Goal: Task Accomplishment & Management: Manage account settings

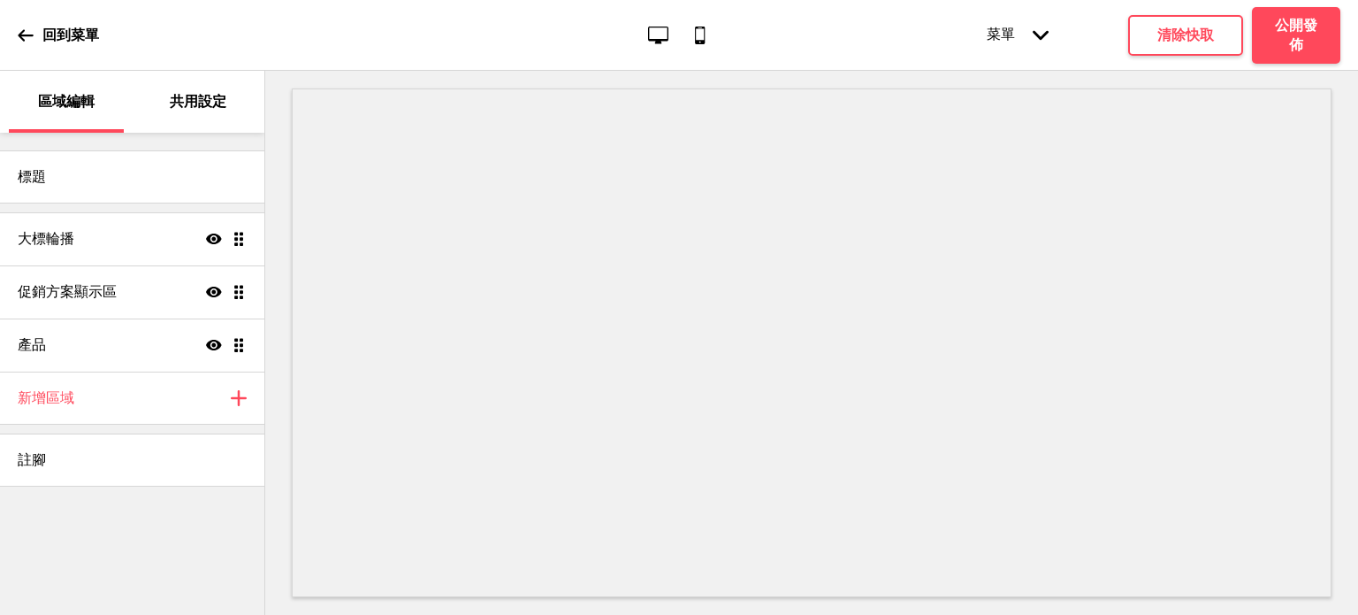
click at [184, 88] on div "共用設定" at bounding box center [199, 102] width 115 height 62
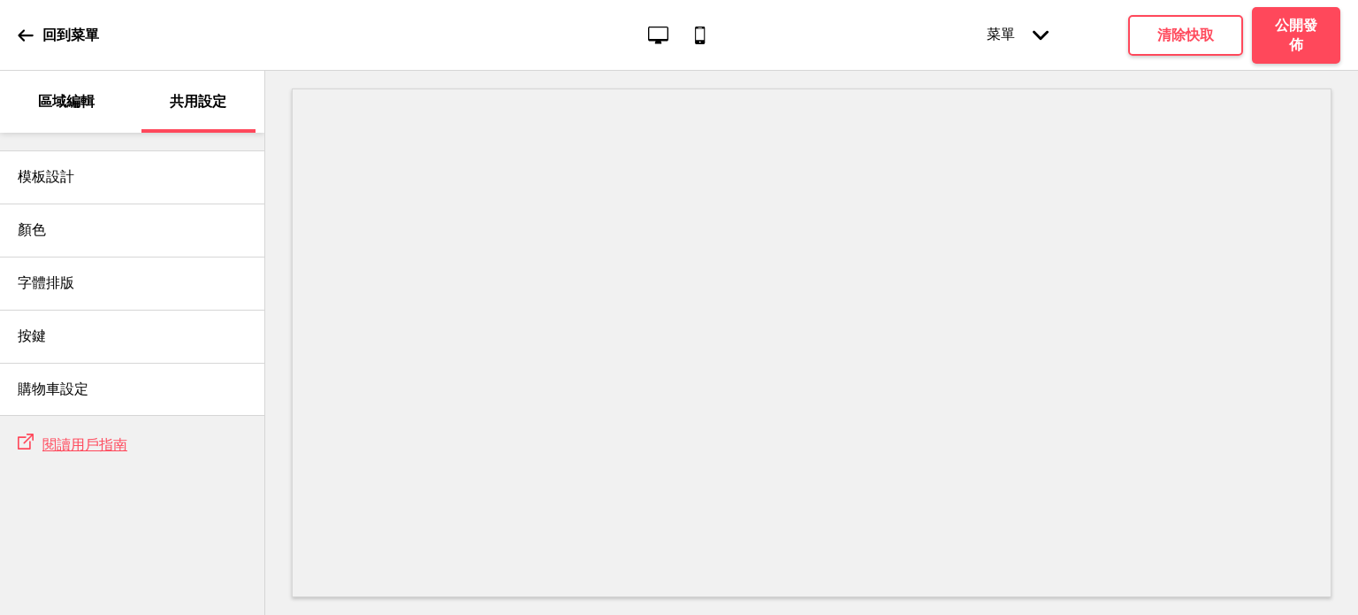
click at [91, 112] on div "區域編輯" at bounding box center [66, 102] width 115 height 62
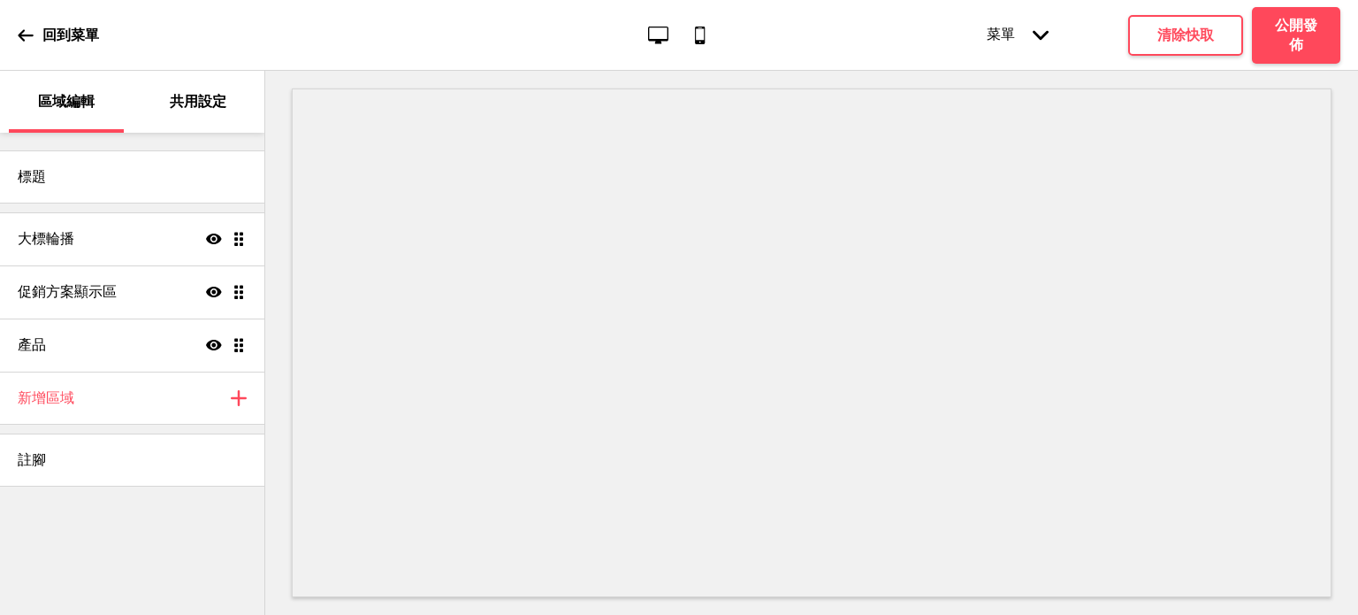
click at [93, 136] on div "標題 大標輪播 顯示 拖曳 促銷方案顯示區 顯示 拖曳 產品 顯示 拖曳 新增區域 加上 註腳" at bounding box center [132, 310] width 264 height 354
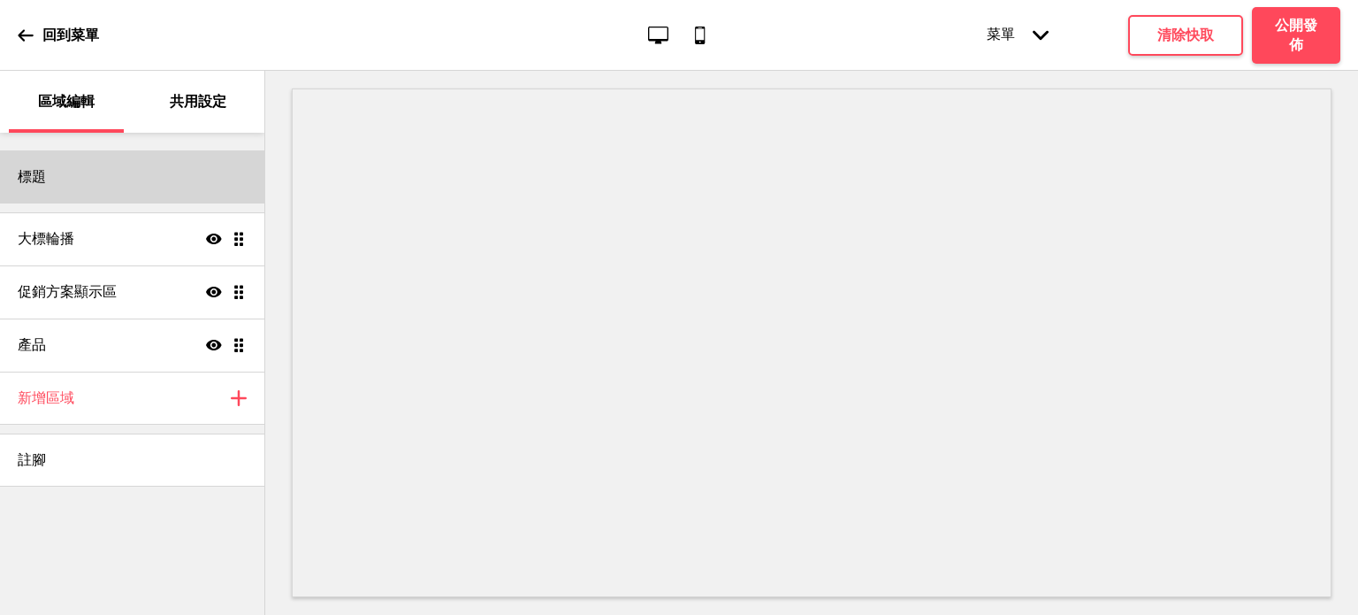
click at [96, 150] on div "標題" at bounding box center [132, 176] width 264 height 53
select select "中文 STSong"
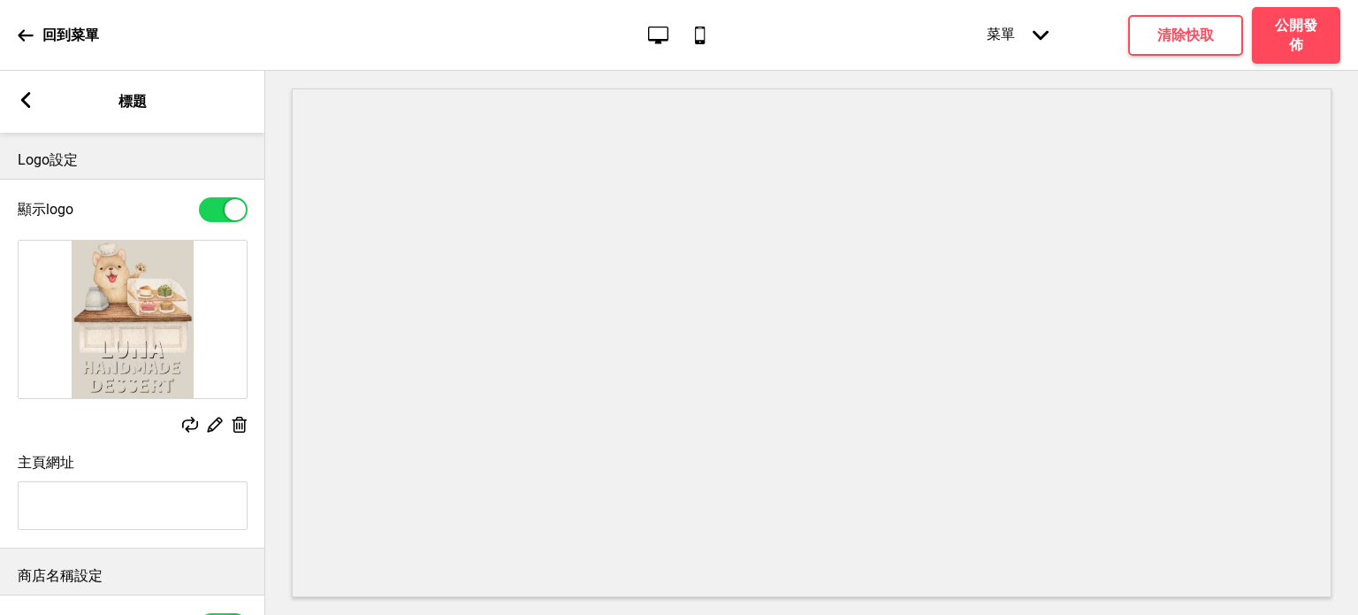
click at [19, 94] on rect at bounding box center [26, 100] width 16 height 16
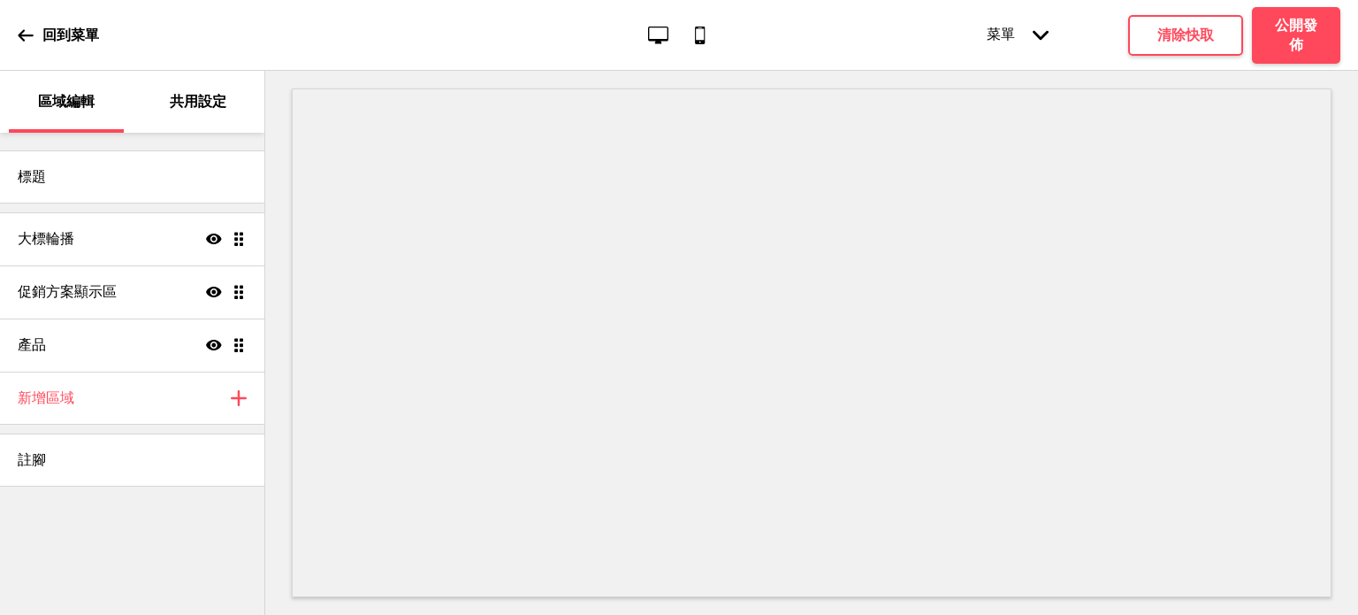
click at [174, 94] on p "共用設定" at bounding box center [198, 101] width 57 height 19
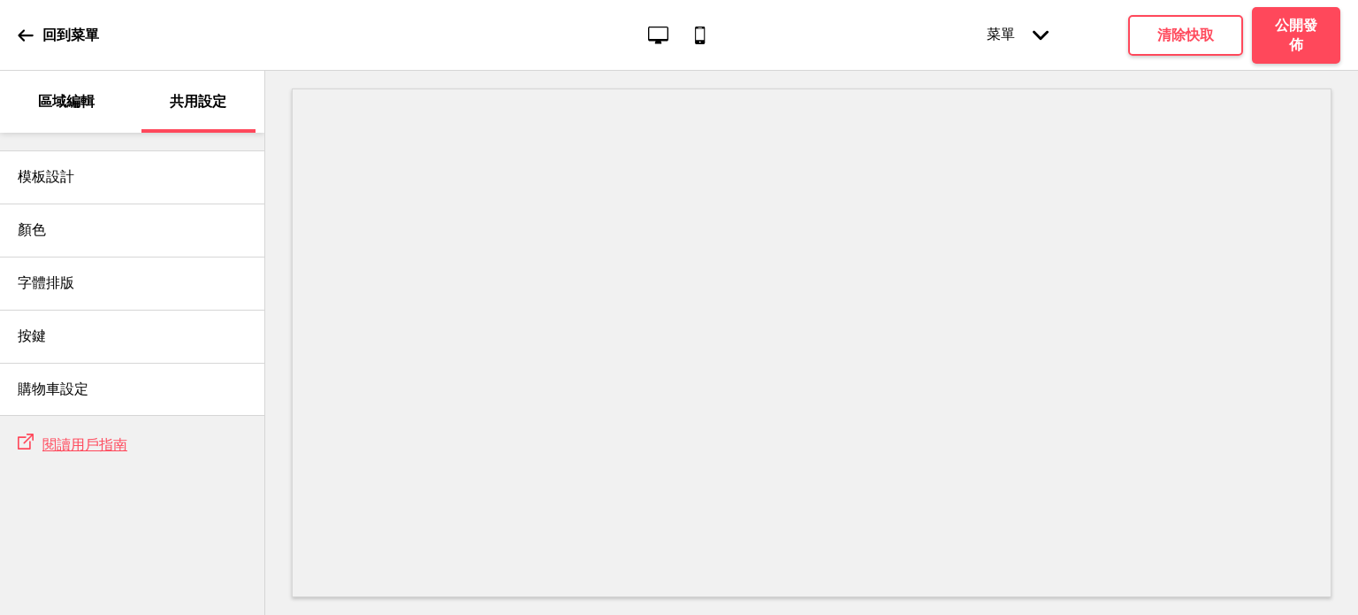
click at [56, 42] on p "回到菜單" at bounding box center [70, 35] width 57 height 19
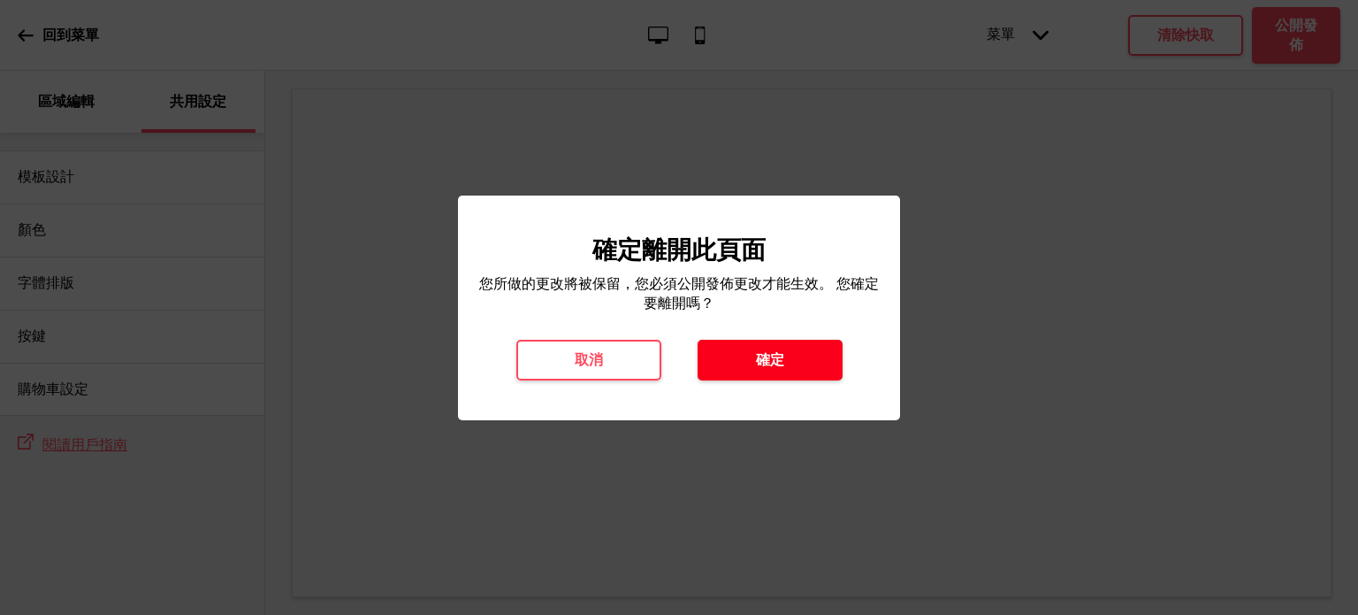
click at [756, 350] on h4 "確定" at bounding box center [770, 359] width 28 height 19
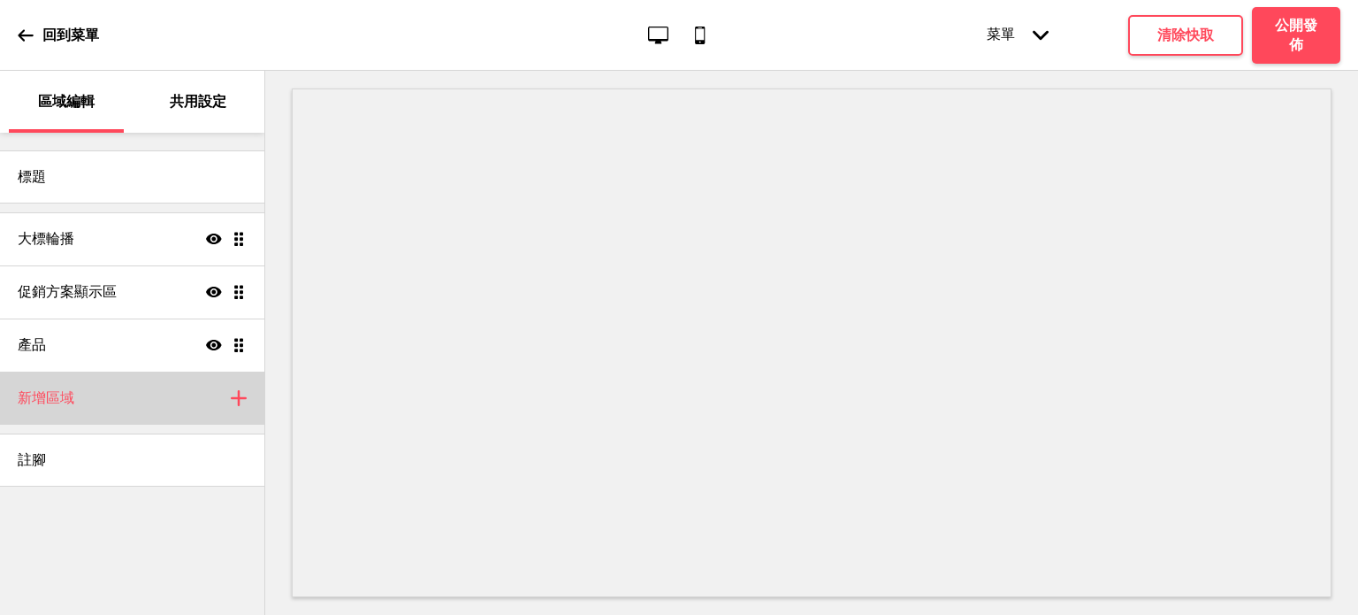
click at [239, 403] on icon at bounding box center [239, 398] width 14 height 14
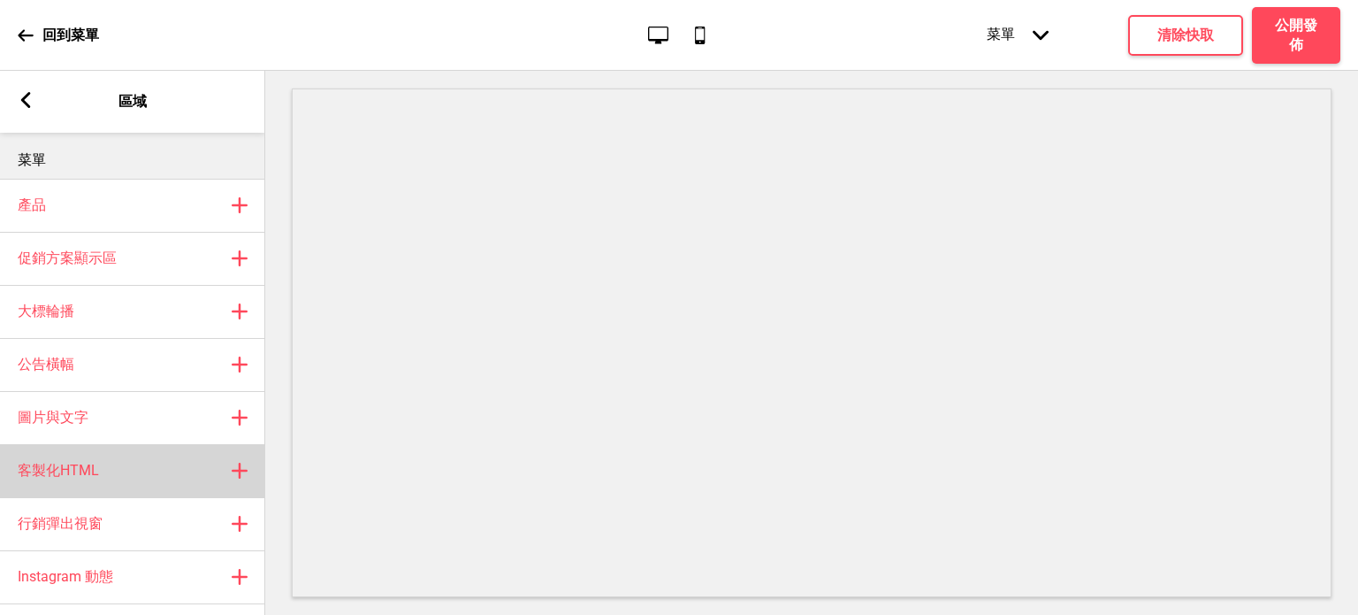
scroll to position [72, 0]
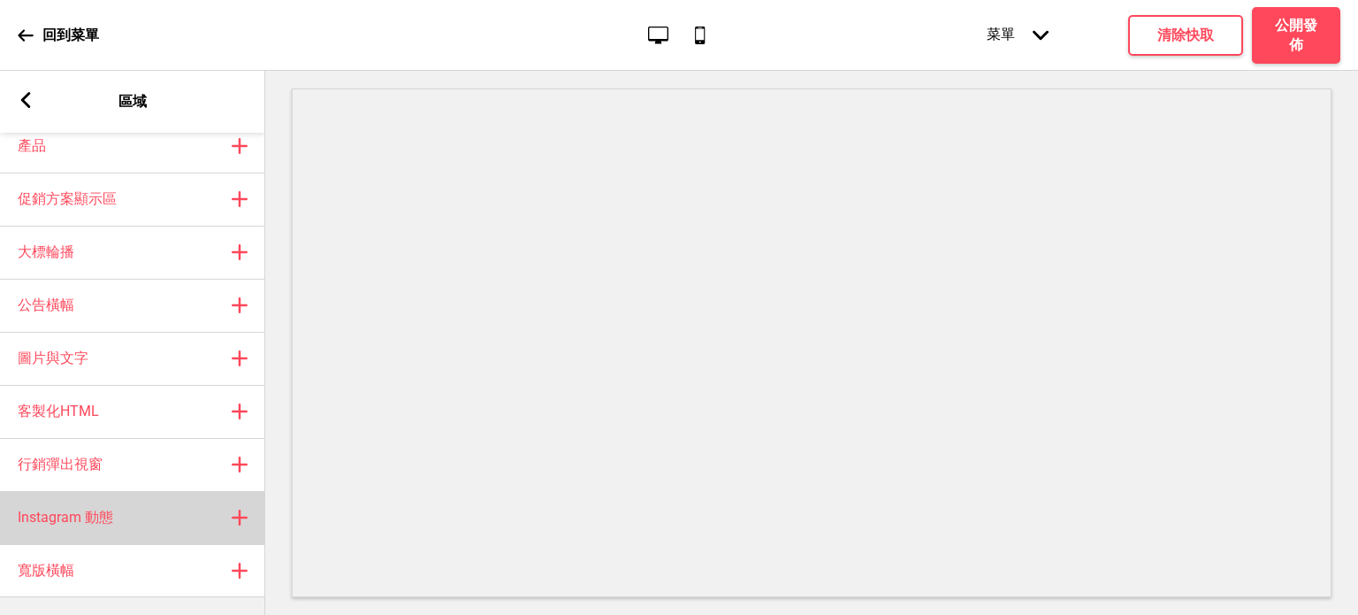
click at [224, 505] on div "Instagram 動態 加上" at bounding box center [132, 517] width 265 height 53
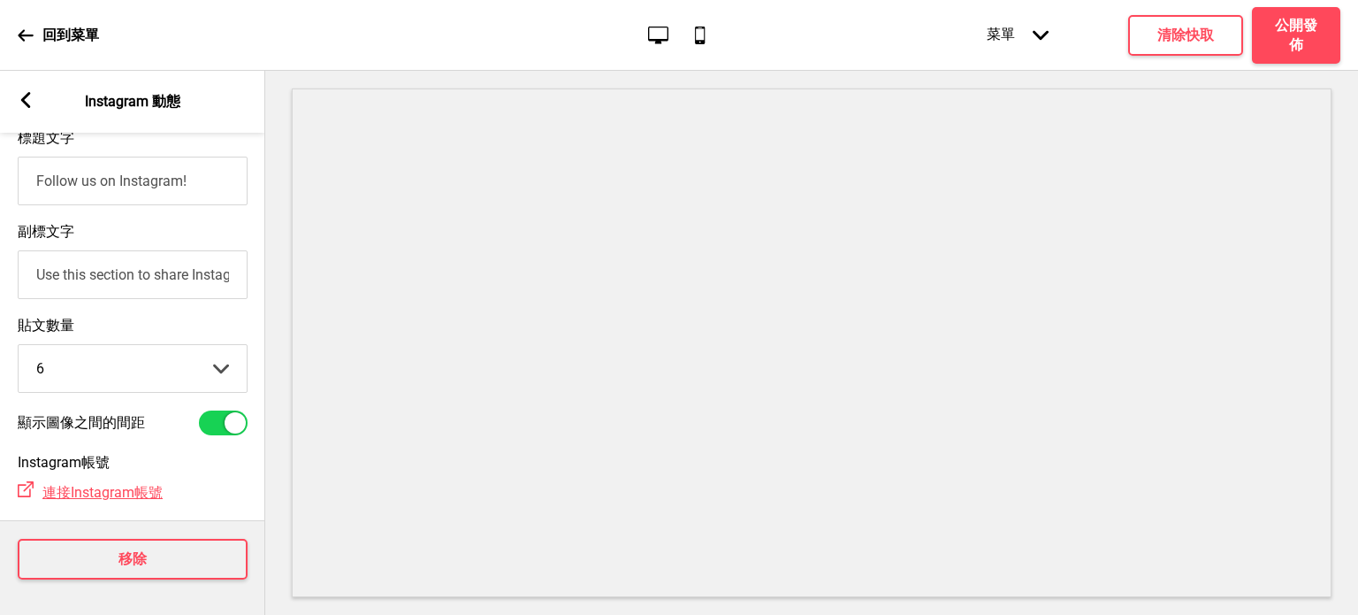
scroll to position [0, 0]
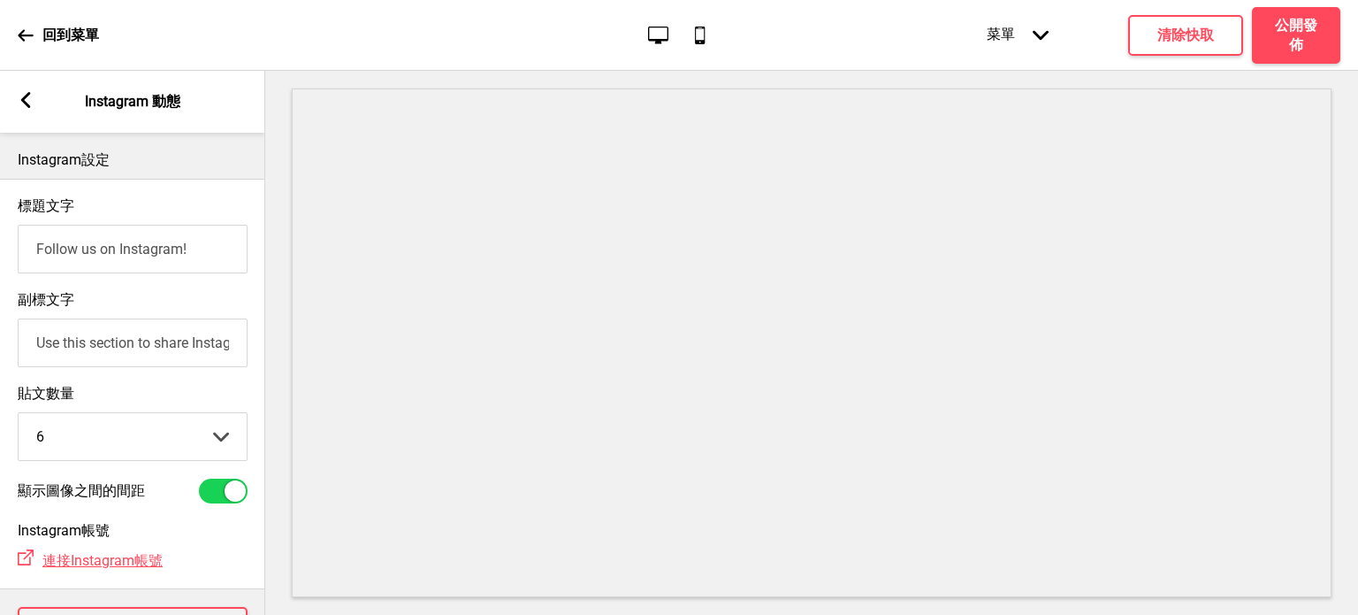
click at [109, 186] on div "標題文字 Follow us on Instagram! 副標文字 Use this section to share Instagram posts wit…" at bounding box center [132, 384] width 265 height 410
click at [126, 216] on div "標題文字 Follow us on Instagram!" at bounding box center [132, 235] width 265 height 94
click at [173, 317] on div "副標文字 Use this section to share Instagram posts with your customers" at bounding box center [132, 329] width 265 height 94
click at [154, 444] on select "6 12" at bounding box center [133, 436] width 228 height 47
click at [19, 417] on select "6 12" at bounding box center [133, 436] width 228 height 47
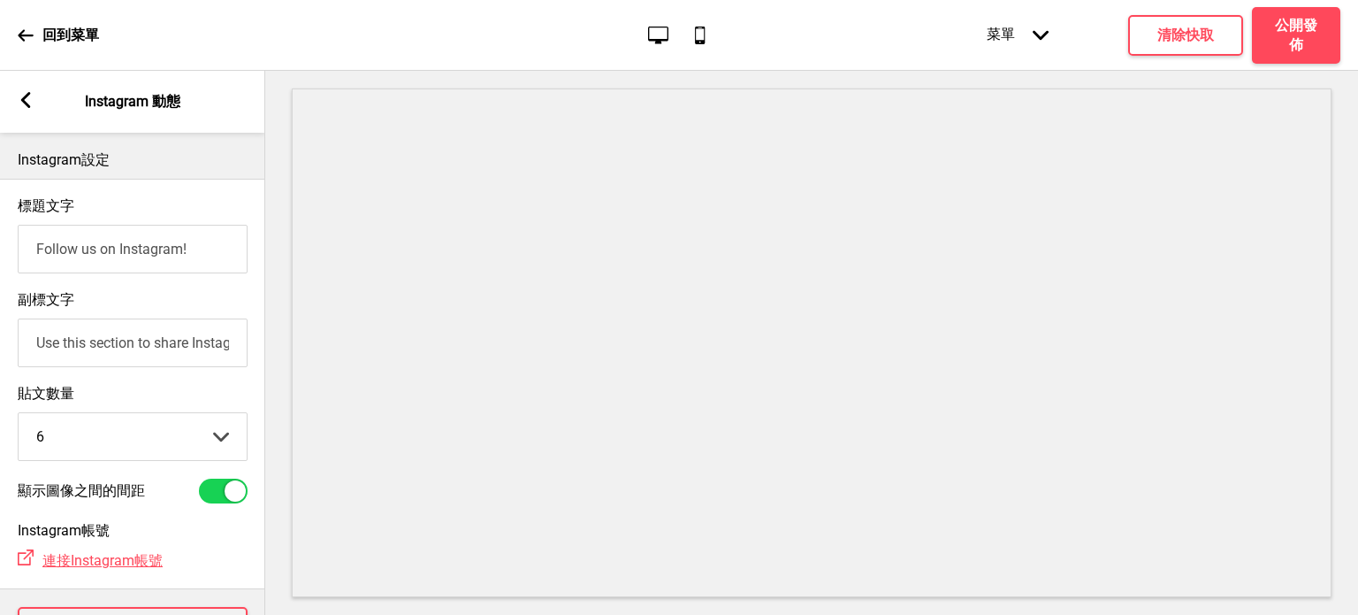
click at [21, 110] on div "箭頭left" at bounding box center [26, 101] width 16 height 19
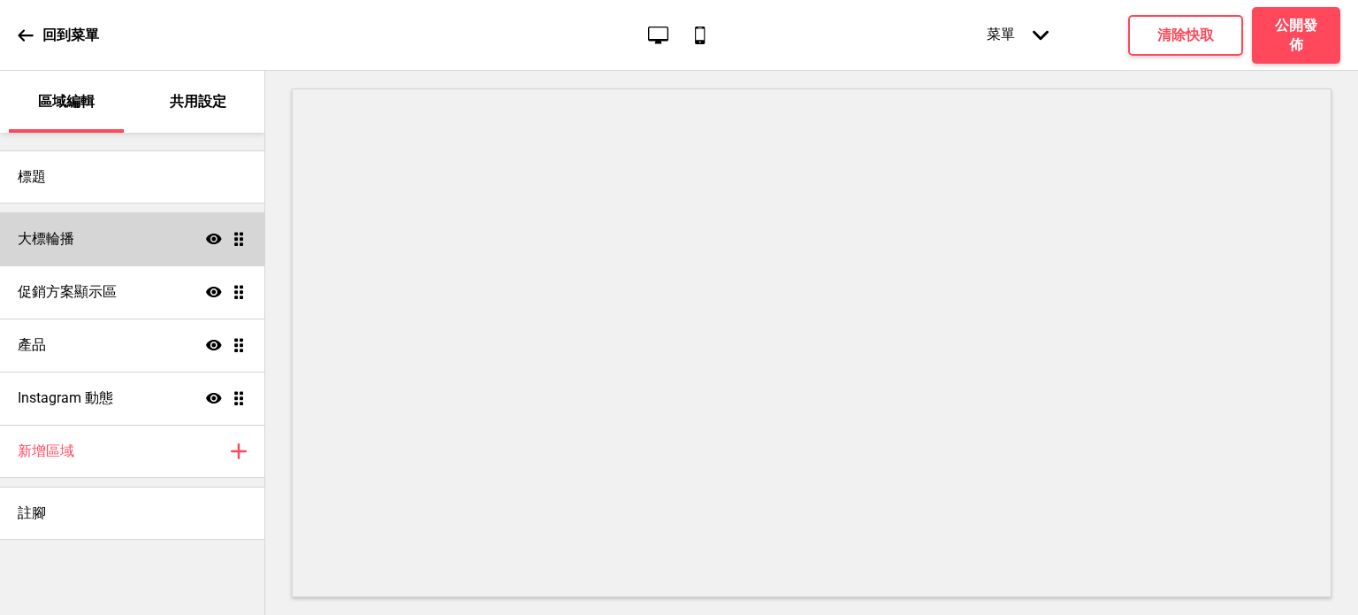
click at [138, 262] on div "大標輪播 顯示 拖曳" at bounding box center [132, 238] width 264 height 53
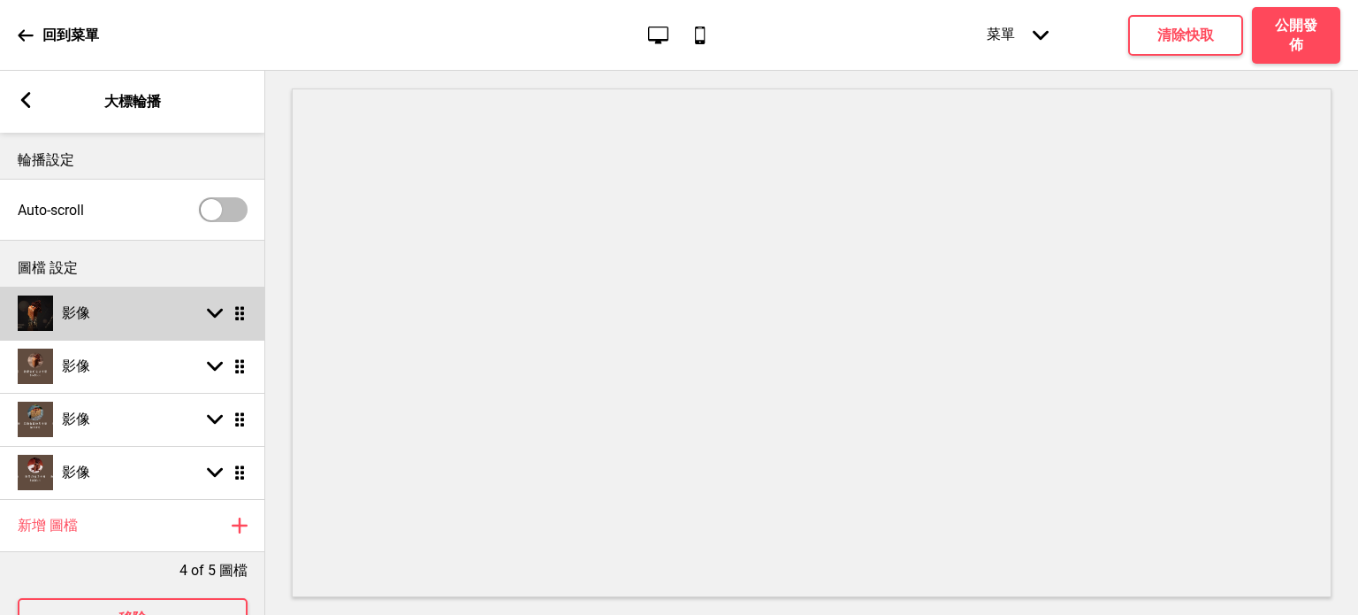
click at [162, 310] on div "影像 箭頭down 拖曳" at bounding box center [132, 313] width 265 height 53
select select "right"
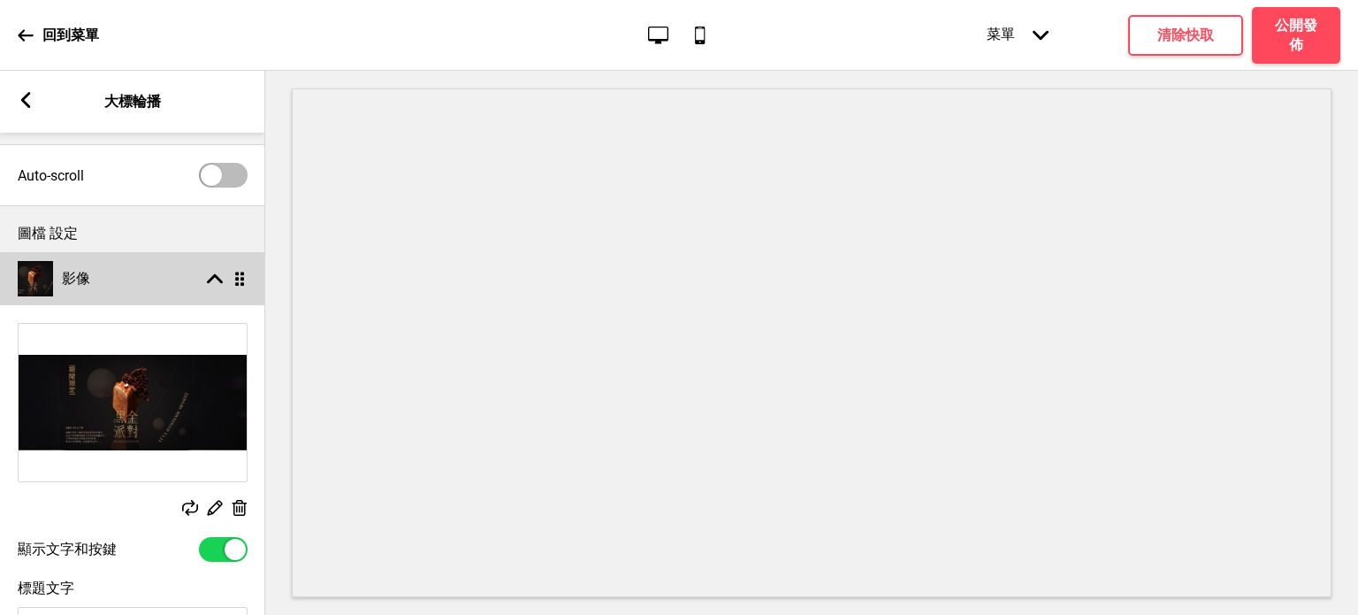
scroll to position [35, 0]
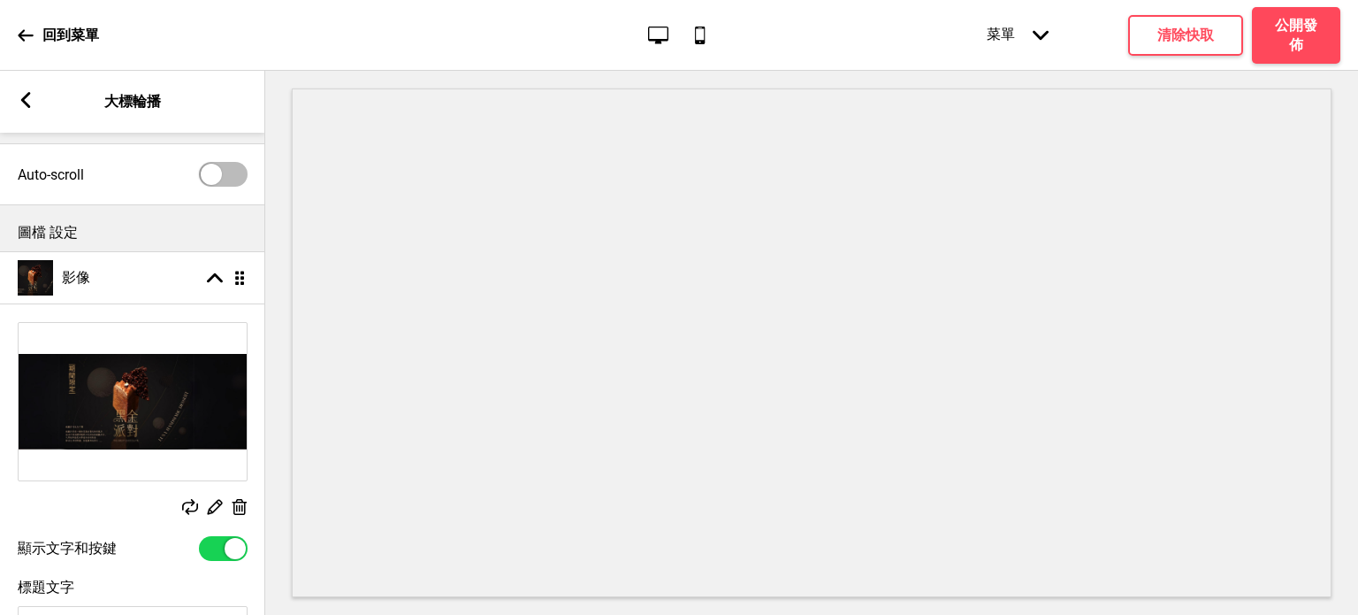
click at [181, 314] on div "替換 編輯 删除" at bounding box center [132, 420] width 265 height 214
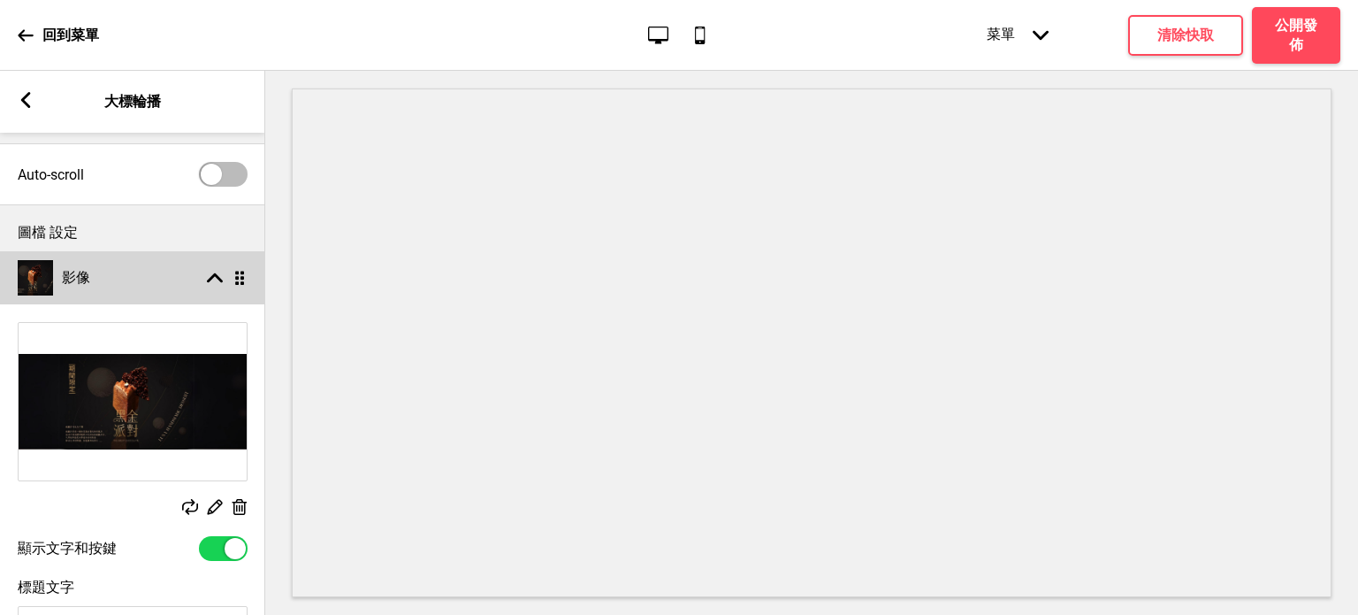
click at [195, 271] on div "影像 箭頭up 拖曳" at bounding box center [132, 277] width 265 height 53
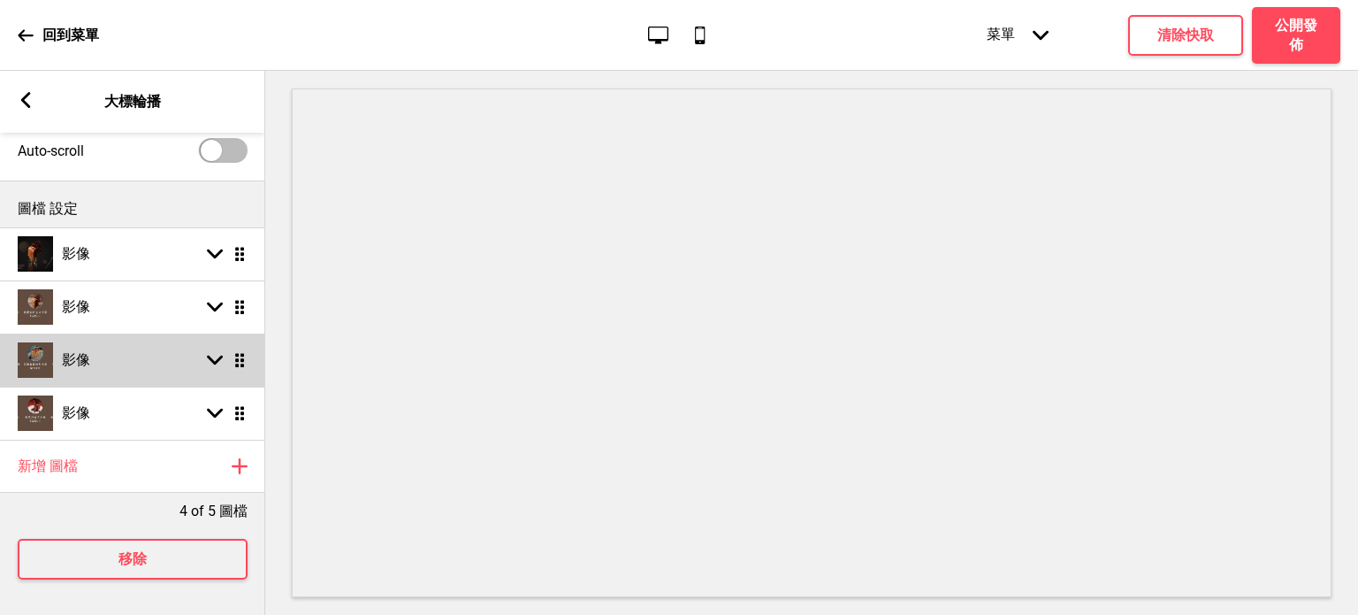
scroll to position [0, 0]
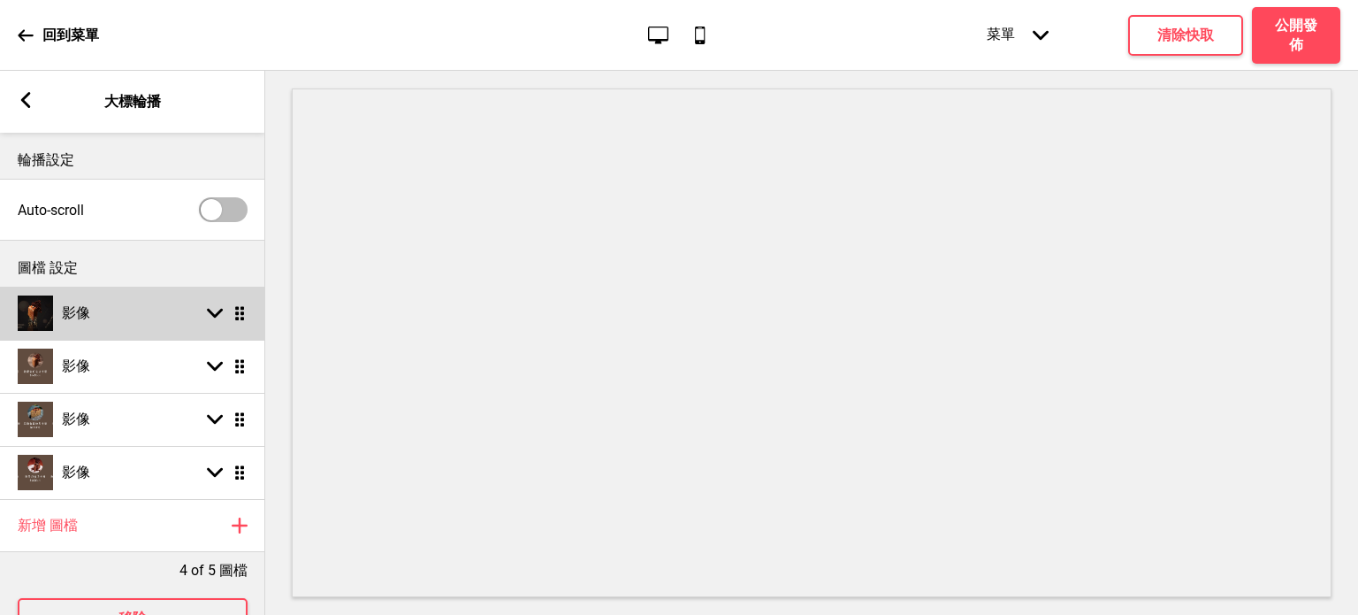
click at [39, 296] on img at bounding box center [35, 312] width 35 height 35
select select "right"
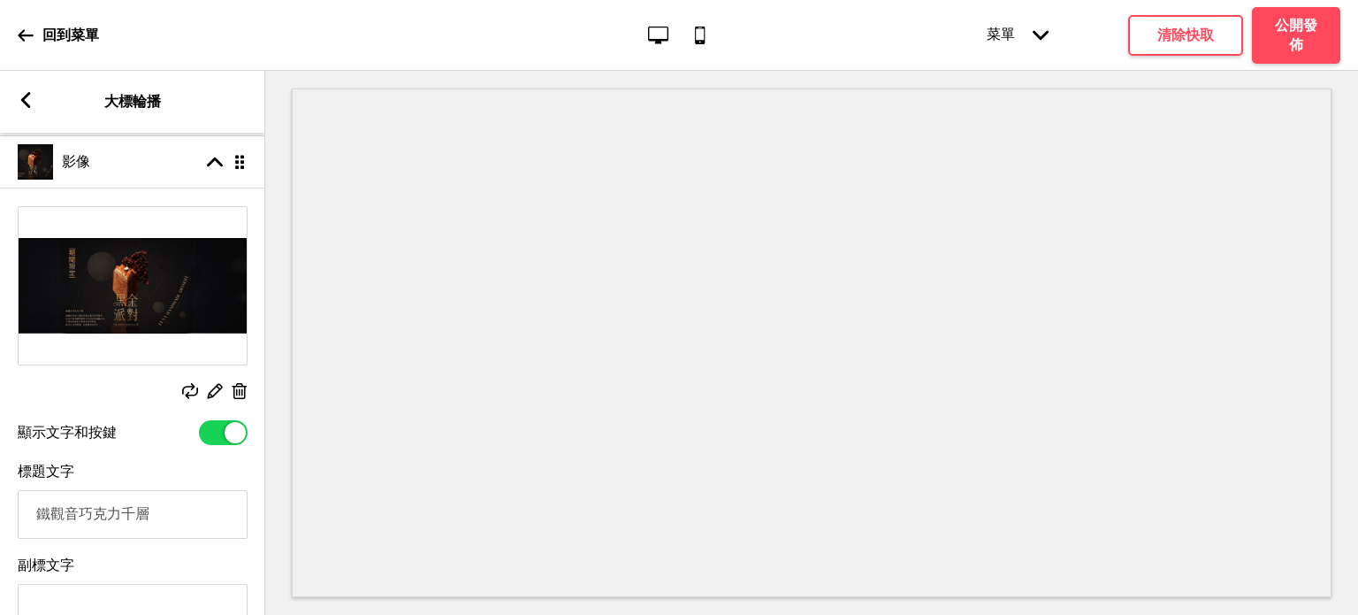
scroll to position [152, 0]
click at [242, 388] on icon at bounding box center [240, 390] width 15 height 16
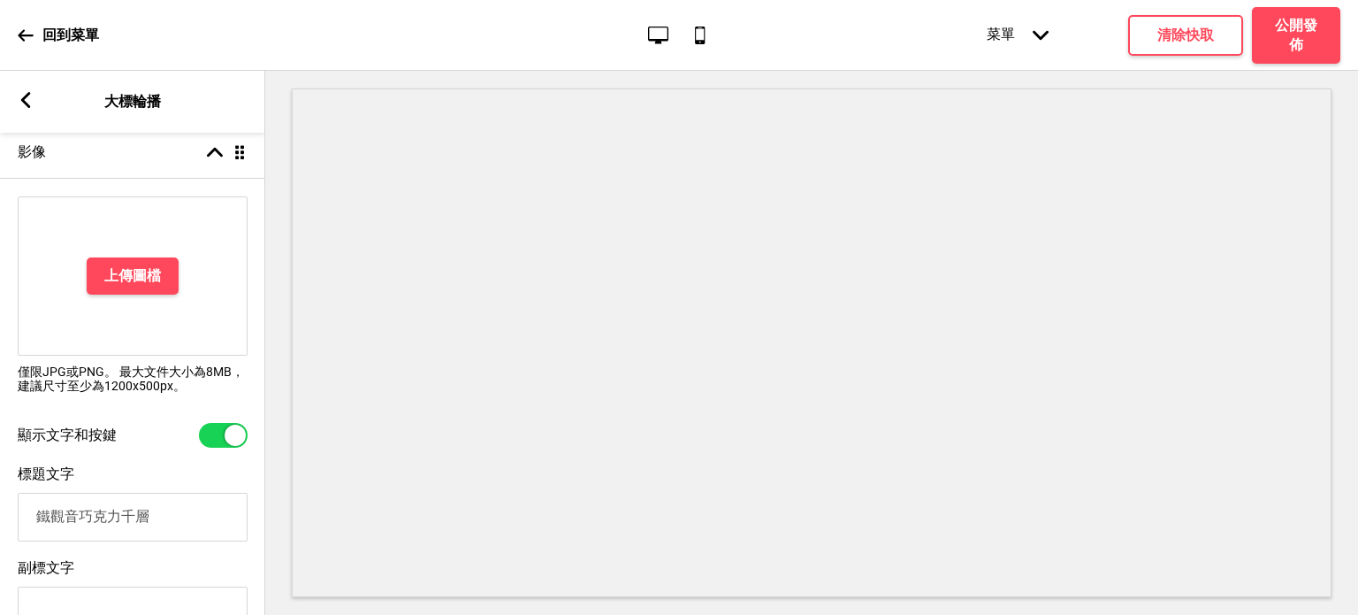
scroll to position [161, 0]
drag, startPoint x: 191, startPoint y: 395, endPoint x: 0, endPoint y: 360, distance: 194.3
click at [0, 360] on div "上傳圖檔 僅限JPG或PNG。 最大文件大小為8MB，建議尺寸至少為1200x500px。" at bounding box center [132, 300] width 265 height 226
copy p "僅限JPG或PNG。 最大文件大小為8MB，建議尺寸至少為1200x500px。"
click at [14, 91] on div "箭頭left 大標輪播" at bounding box center [132, 102] width 265 height 62
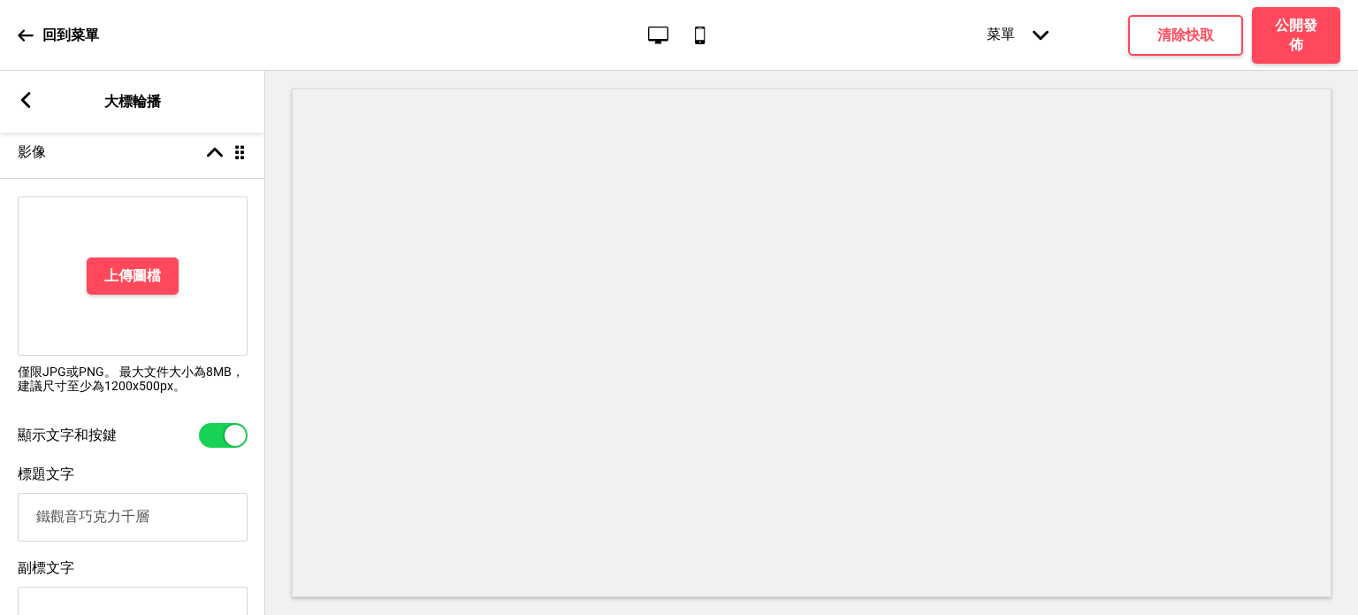
click at [19, 95] on rect at bounding box center [26, 100] width 16 height 16
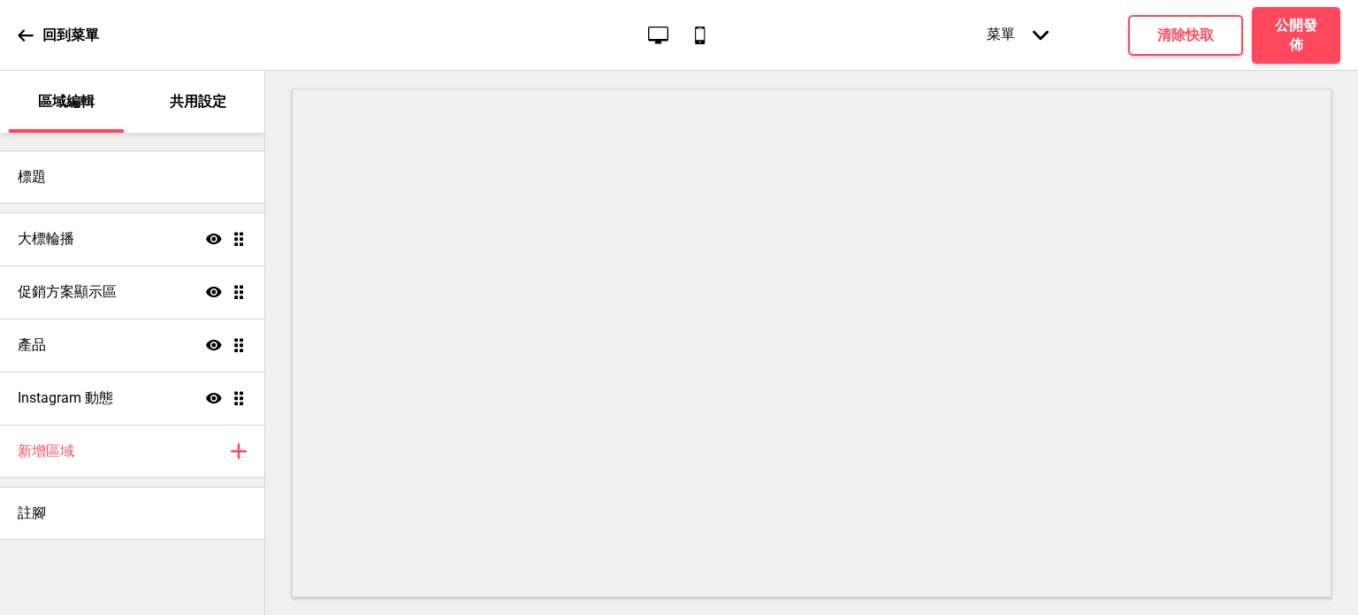
click at [197, 106] on p "共用設定" at bounding box center [198, 101] width 57 height 19
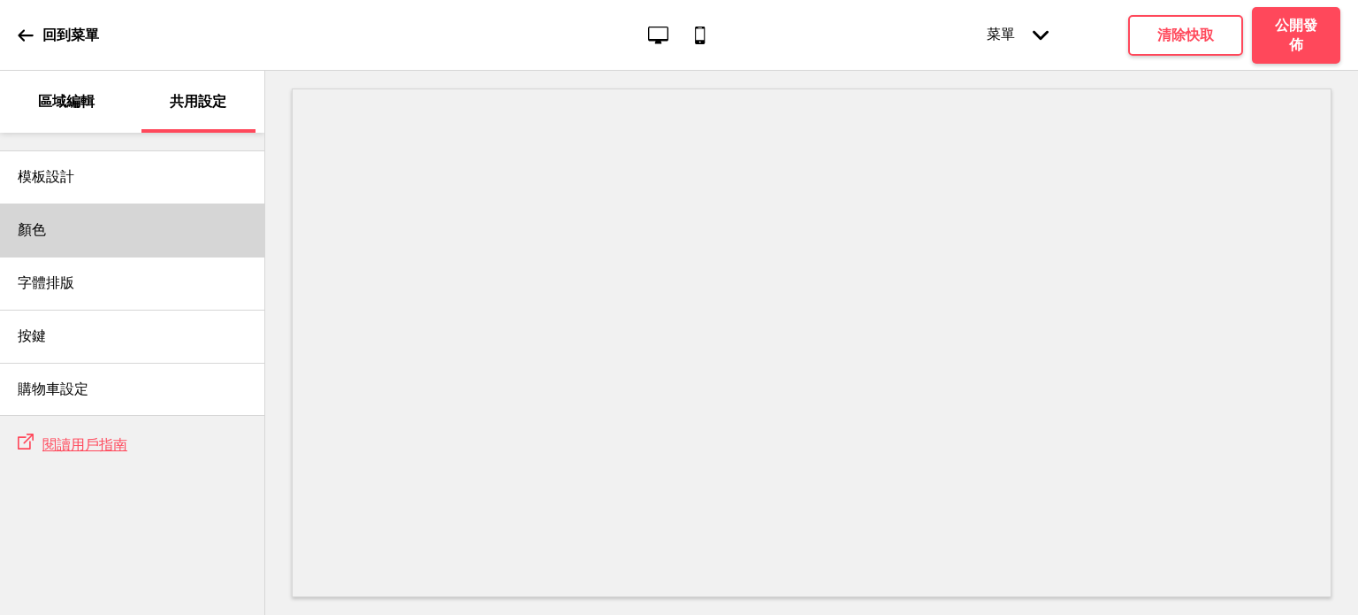
click at [134, 238] on div "顏色" at bounding box center [132, 229] width 264 height 53
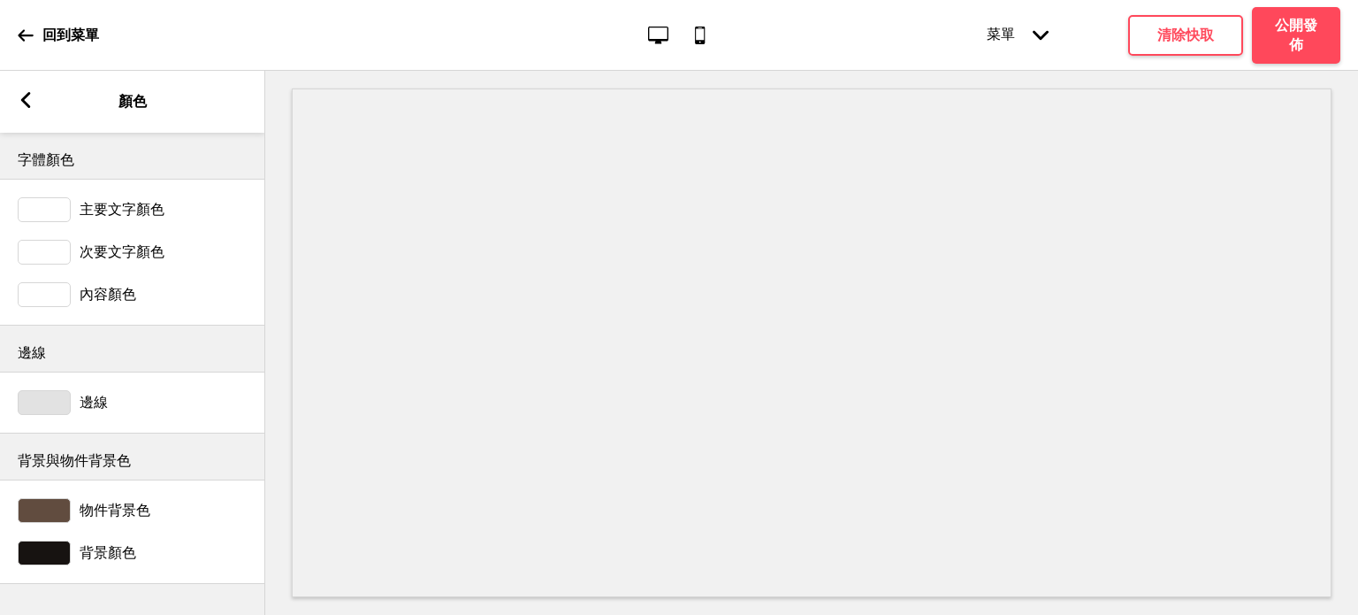
click at [29, 42] on icon at bounding box center [26, 35] width 16 height 16
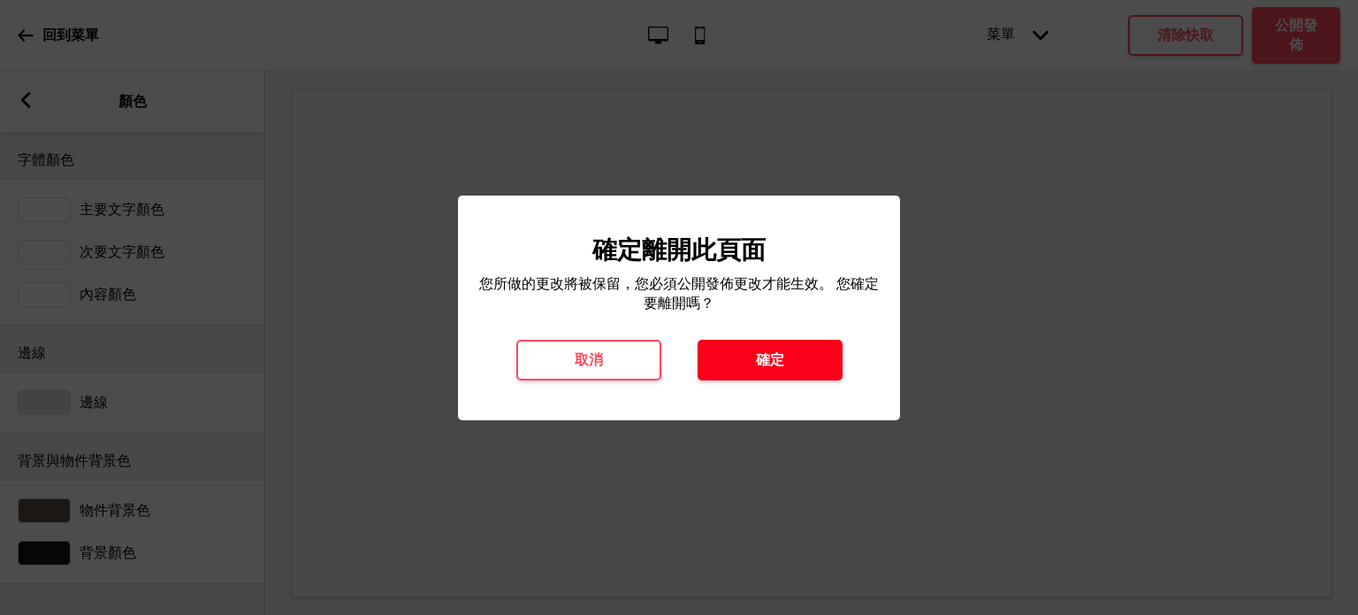
click at [726, 355] on button "確定" at bounding box center [770, 360] width 145 height 41
